Goal: Use online tool/utility: Utilize a website feature to perform a specific function

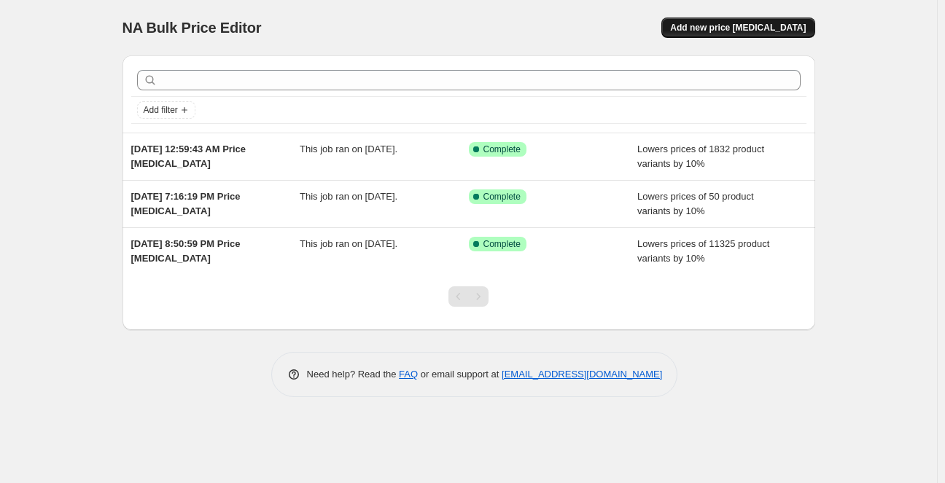
click at [715, 35] on button "Add new price [MEDICAL_DATA]" at bounding box center [737, 27] width 153 height 20
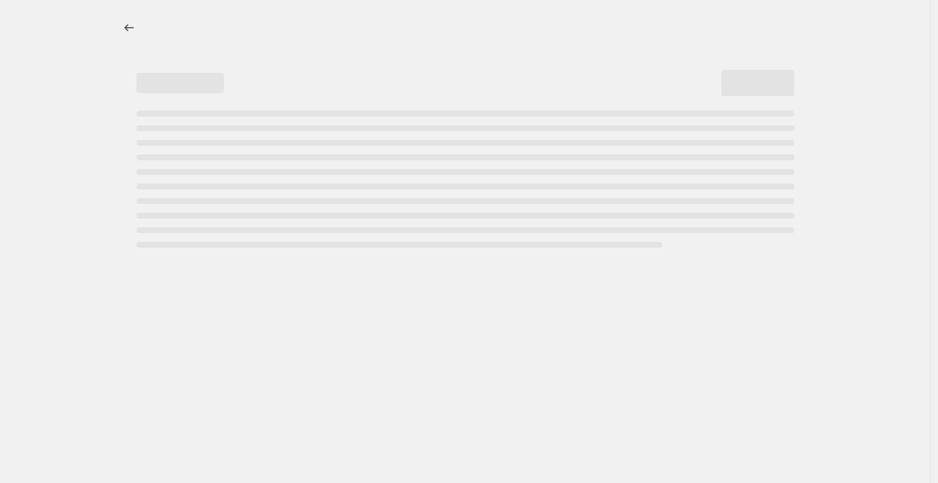
select select "percentage"
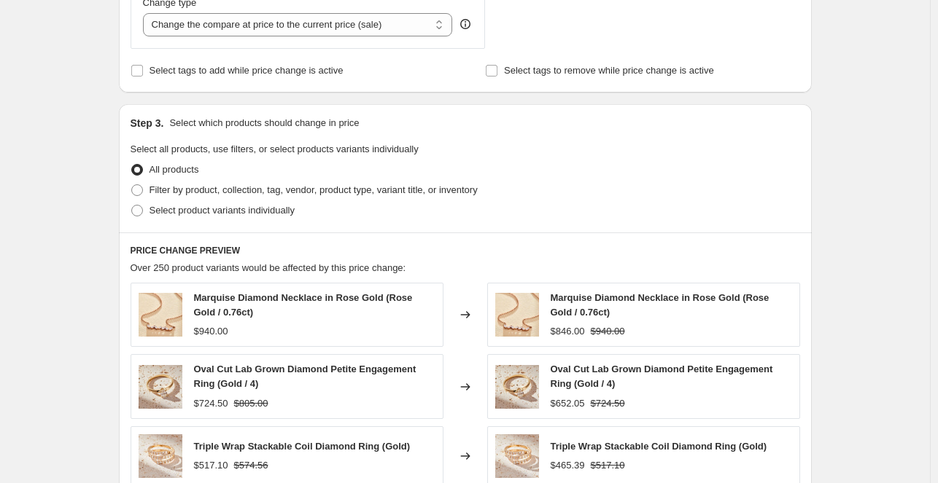
scroll to position [580, 0]
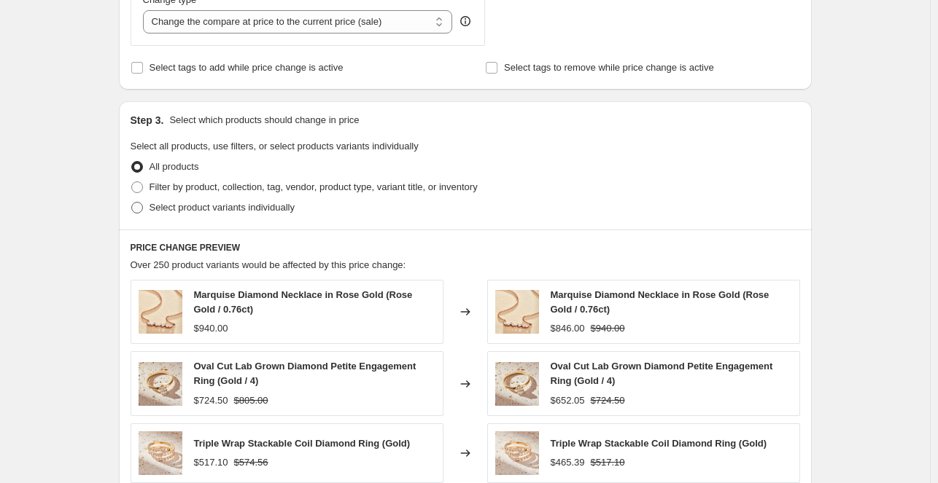
click at [192, 211] on span "Select product variants individually" at bounding box center [221, 207] width 145 height 11
click at [132, 203] on input "Select product variants individually" at bounding box center [131, 202] width 1 height 1
radio input "true"
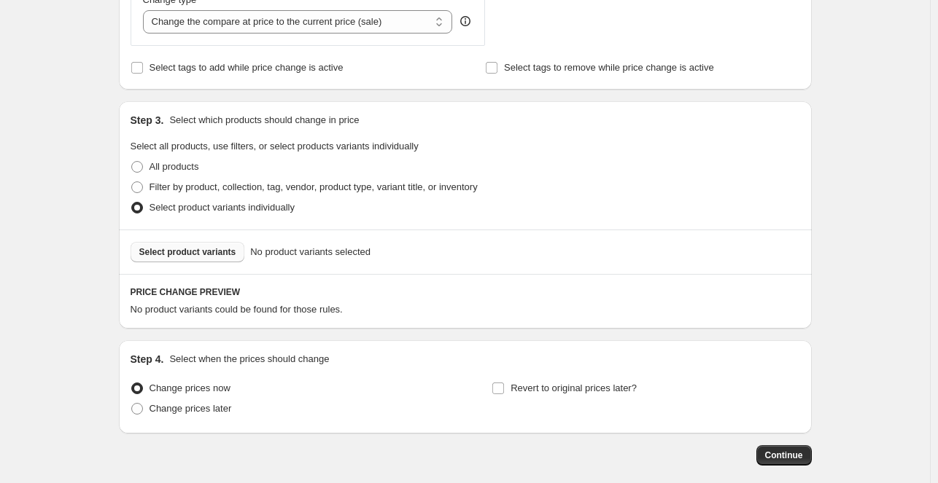
click at [207, 254] on span "Select product variants" at bounding box center [187, 252] width 97 height 12
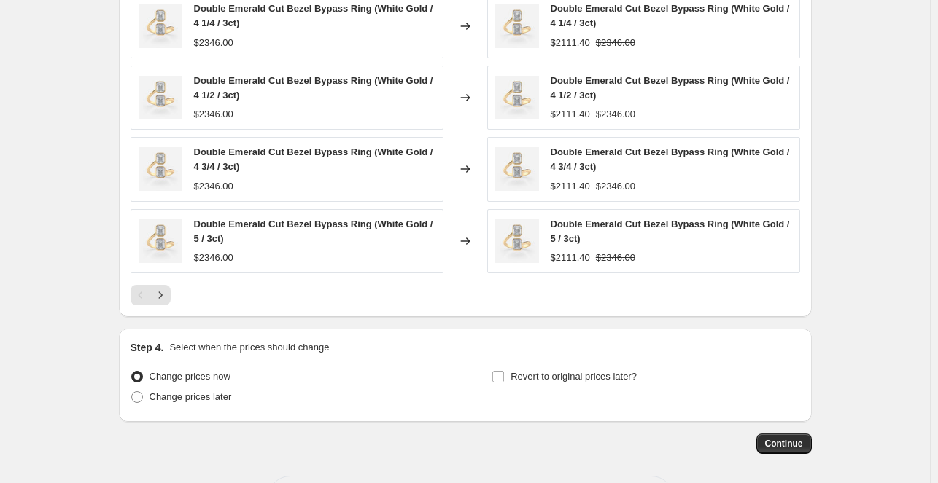
scroll to position [1040, 0]
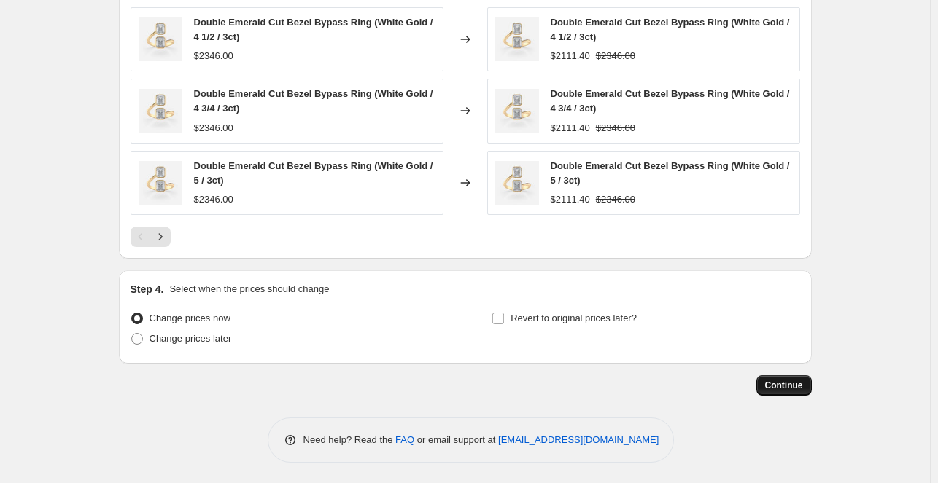
click at [795, 385] on span "Continue" at bounding box center [784, 386] width 38 height 12
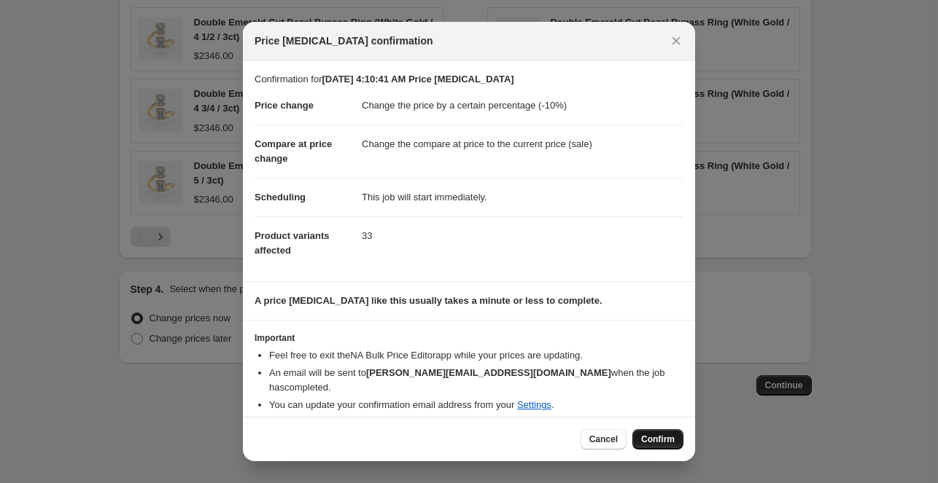
click at [662, 440] on span "Confirm" at bounding box center [658, 440] width 34 height 12
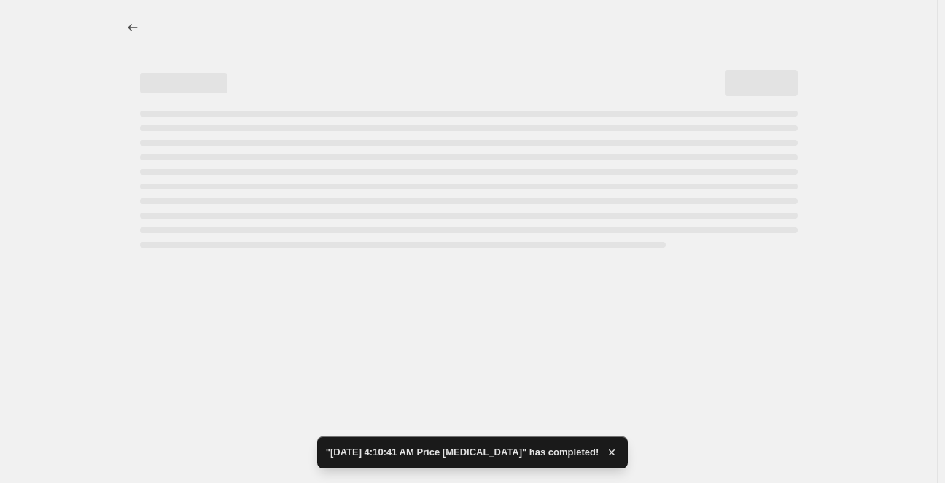
select select "percentage"
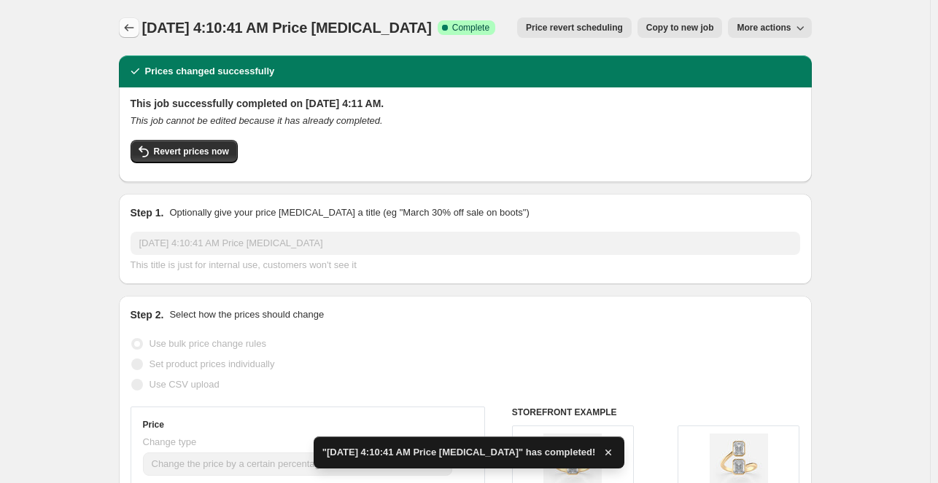
click at [134, 29] on icon "Price change jobs" at bounding box center [129, 27] width 15 height 15
